Goal: Transaction & Acquisition: Purchase product/service

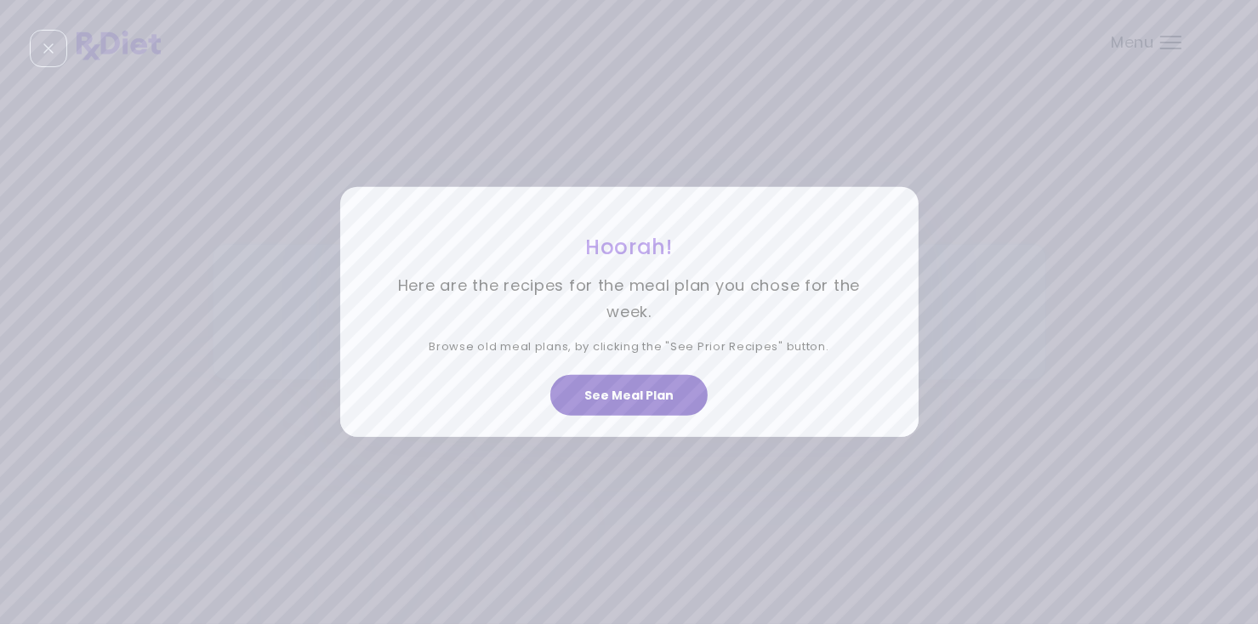
click at [618, 395] on button "See Meal Plan" at bounding box center [628, 395] width 157 height 41
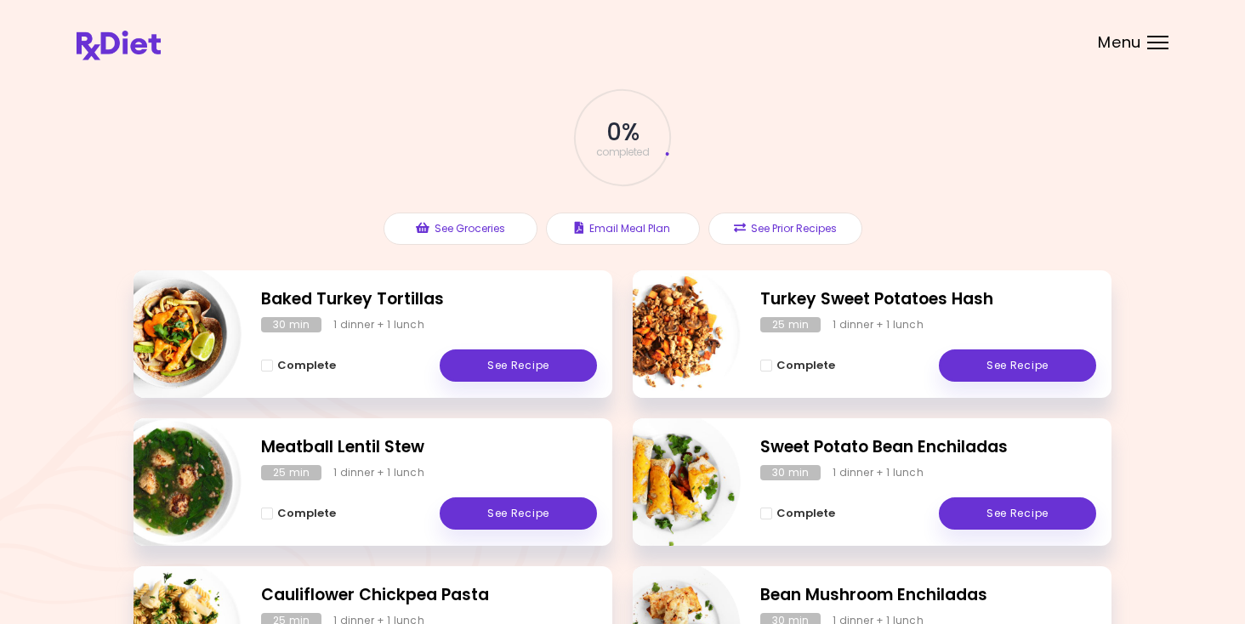
scroll to position [37, 0]
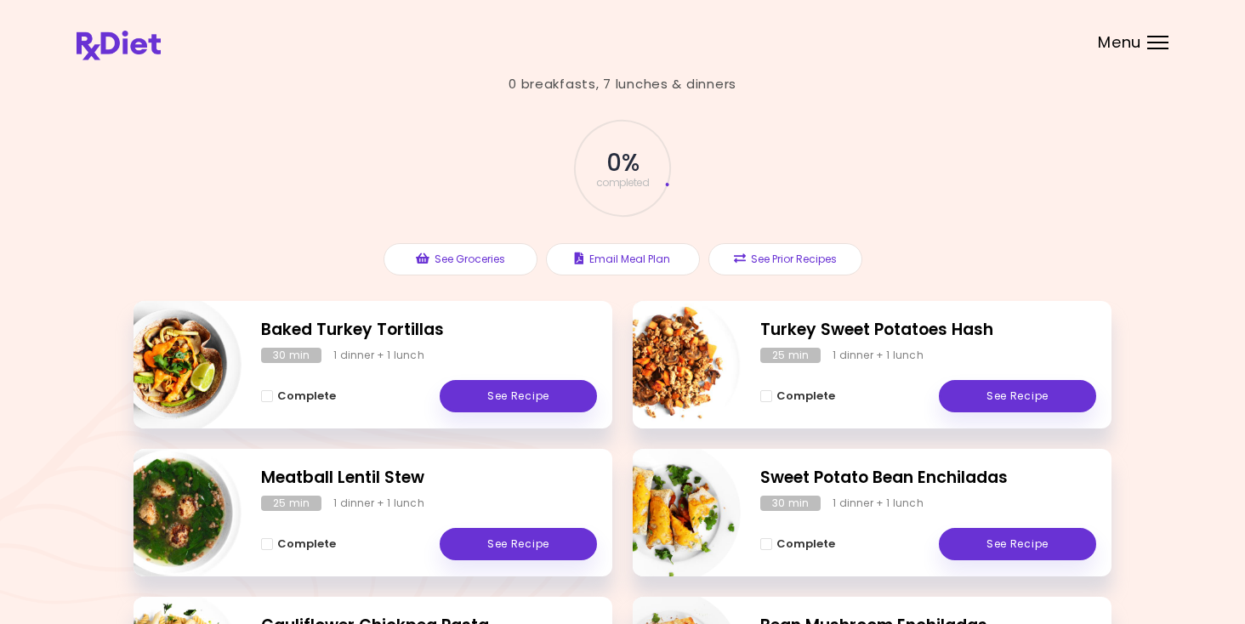
click at [1161, 44] on div "Menu" at bounding box center [1157, 43] width 21 height 14
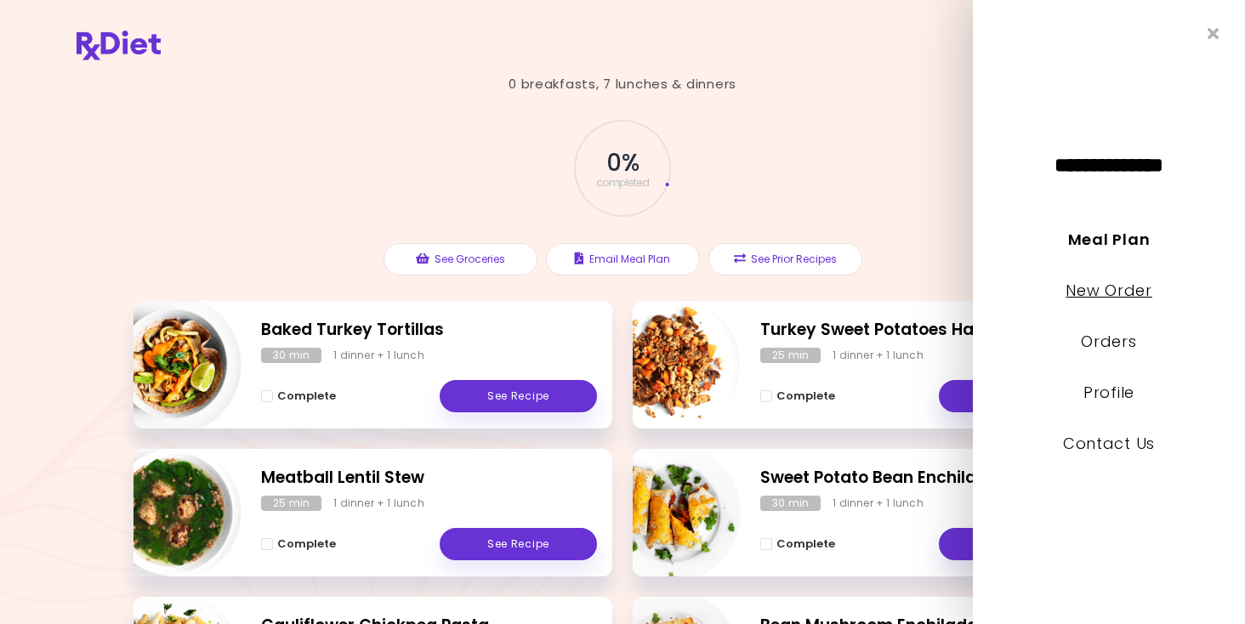
click at [1128, 297] on link "New Order" at bounding box center [1108, 290] width 86 height 21
